Goal: Task Accomplishment & Management: Use online tool/utility

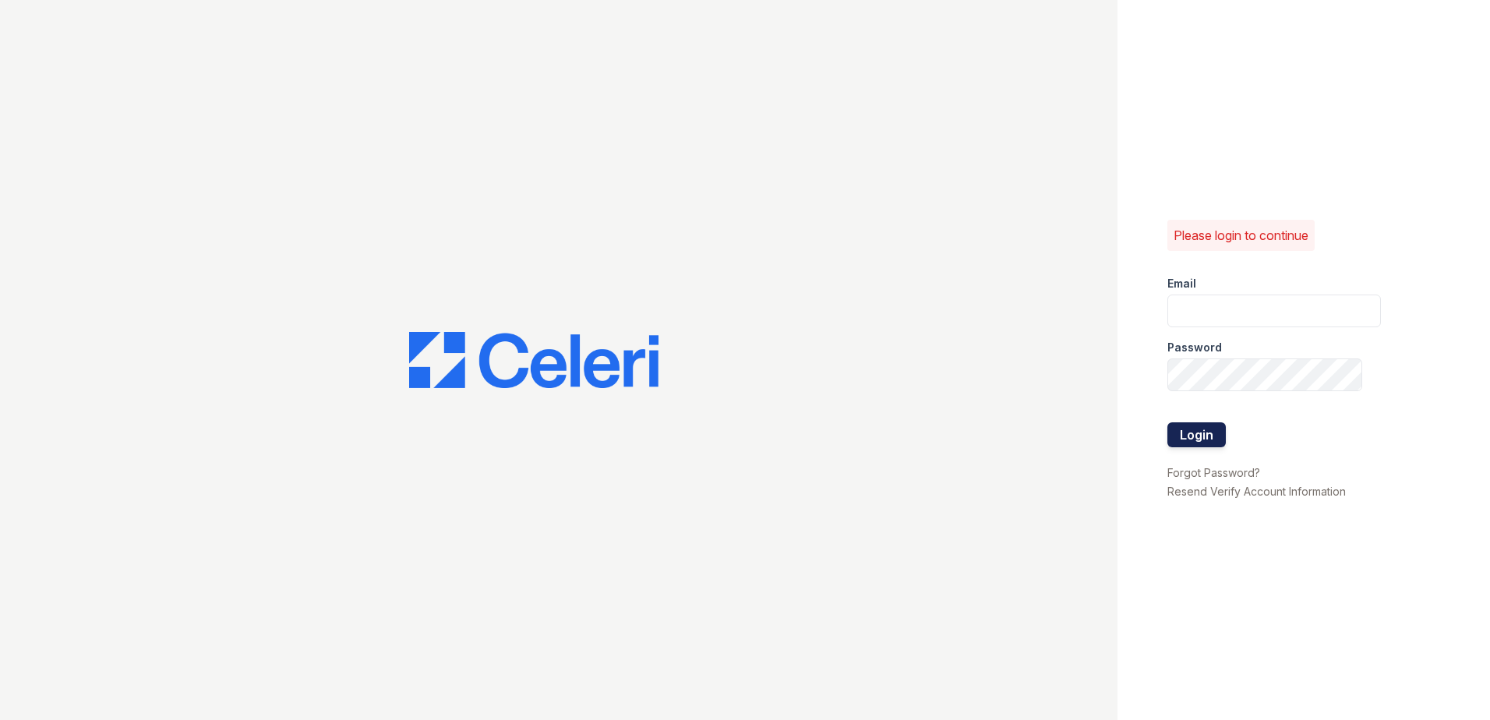
type input "[EMAIL_ADDRESS][DOMAIN_NAME]"
click at [1204, 425] on button "Login" at bounding box center [1196, 434] width 58 height 25
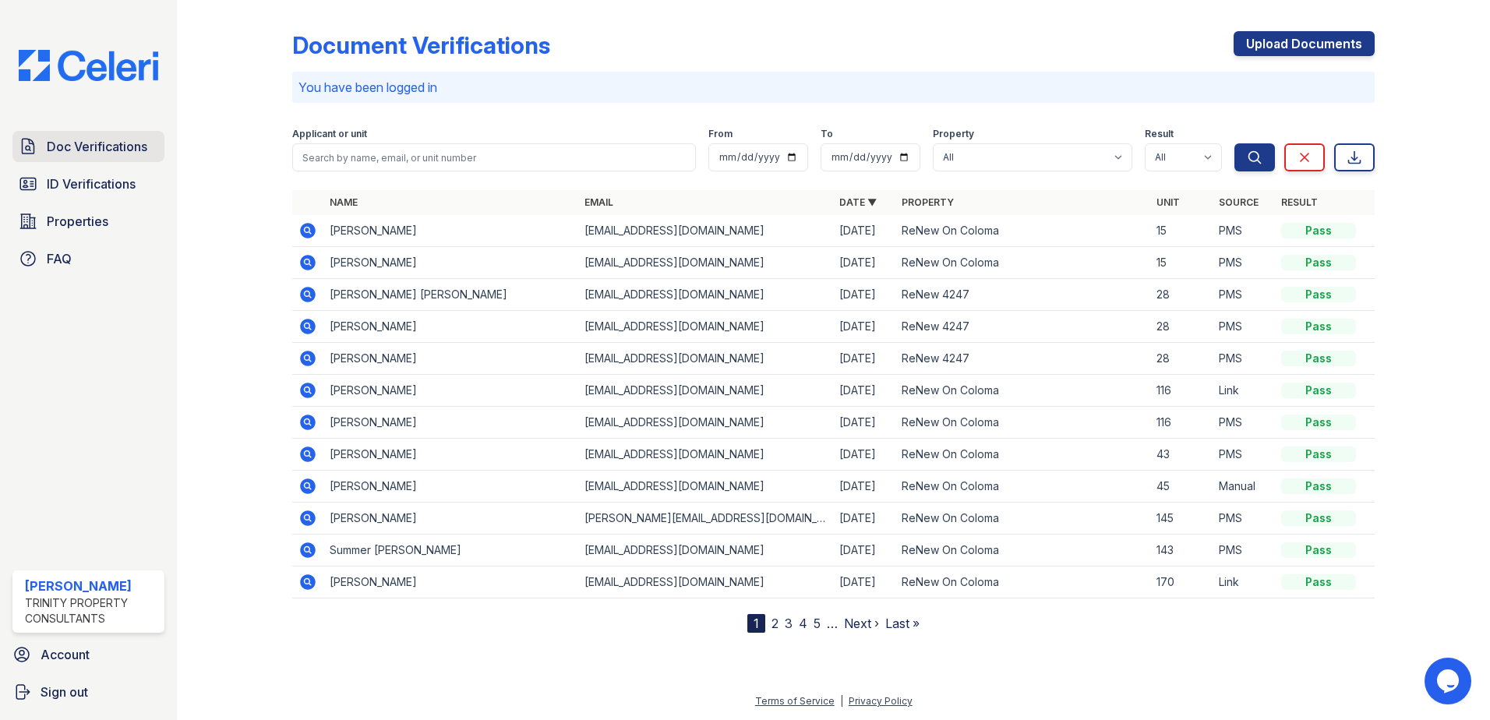
click at [113, 143] on span "Doc Verifications" at bounding box center [97, 146] width 101 height 19
